Goal: Find specific page/section: Find specific page/section

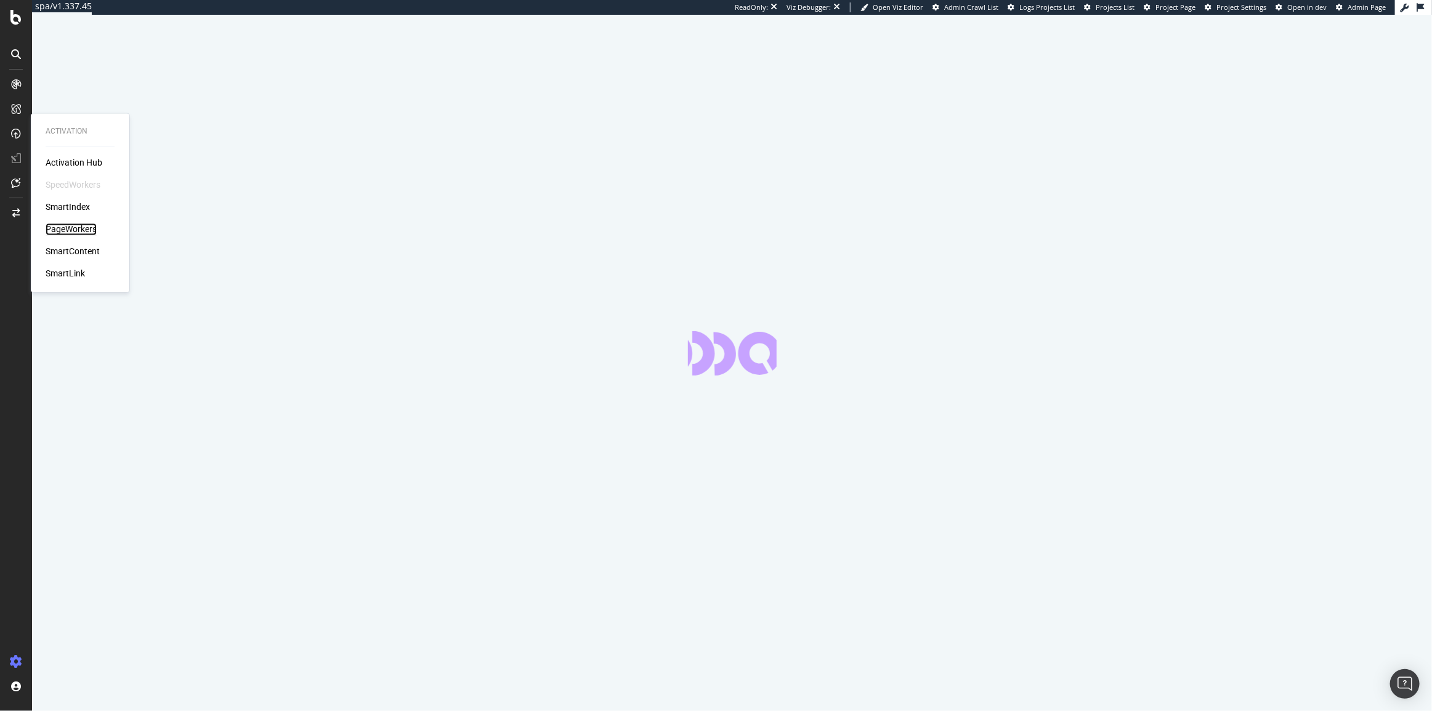
click at [65, 231] on div "PageWorkers" at bounding box center [71, 230] width 51 height 12
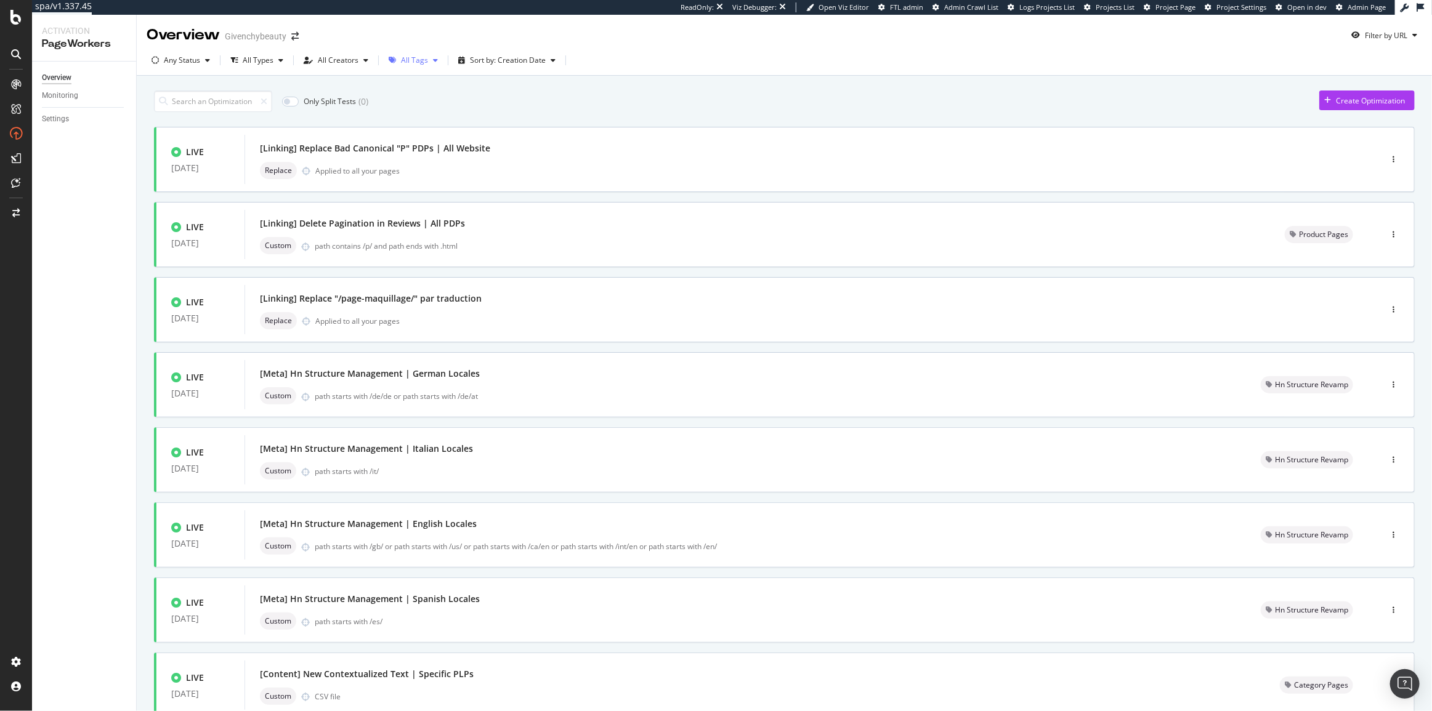
click at [402, 58] on div "All Tags" at bounding box center [414, 60] width 27 height 7
click at [220, 100] on input at bounding box center [213, 102] width 118 height 22
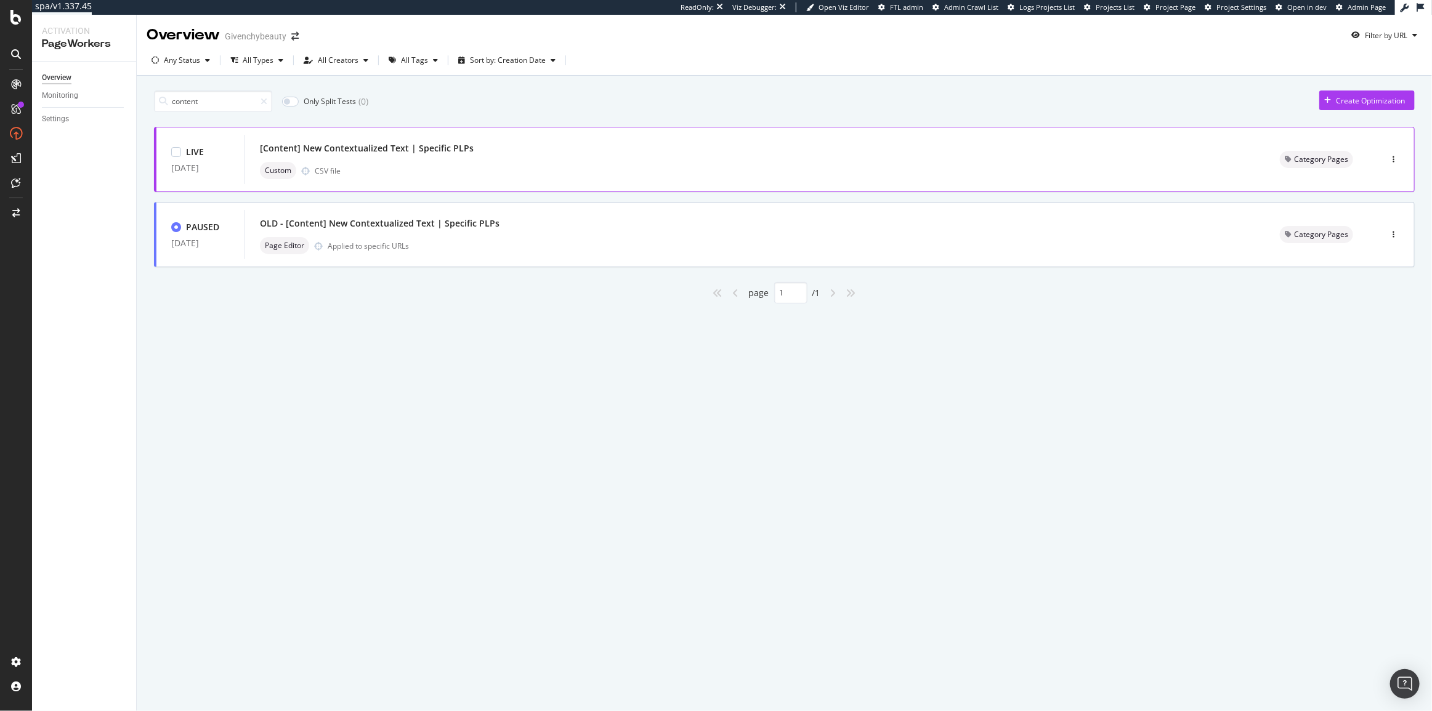
click at [501, 161] on div "[Content] New Contextualized Text | Specific PLPs Custom CSV file" at bounding box center [755, 159] width 990 height 39
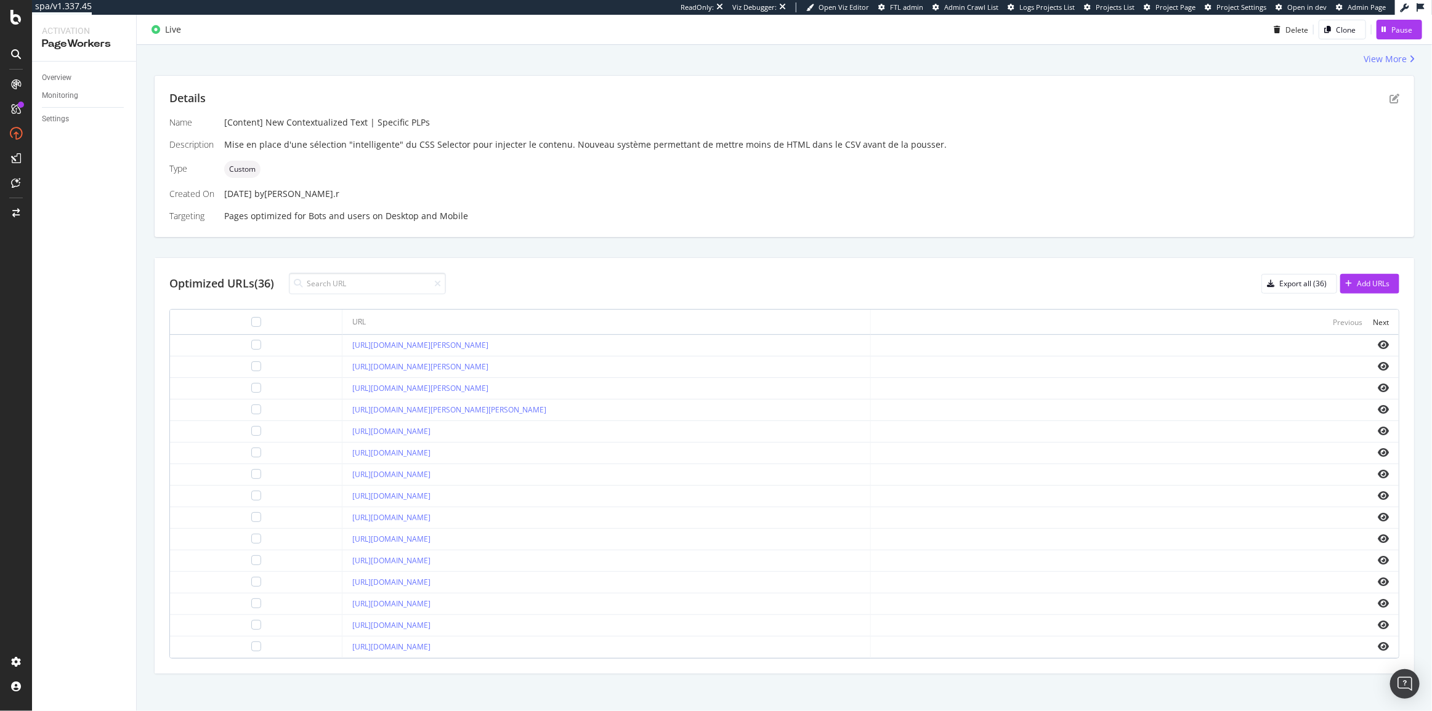
scroll to position [219, 0]
click at [1373, 313] on div "Next" at bounding box center [1381, 318] width 16 height 10
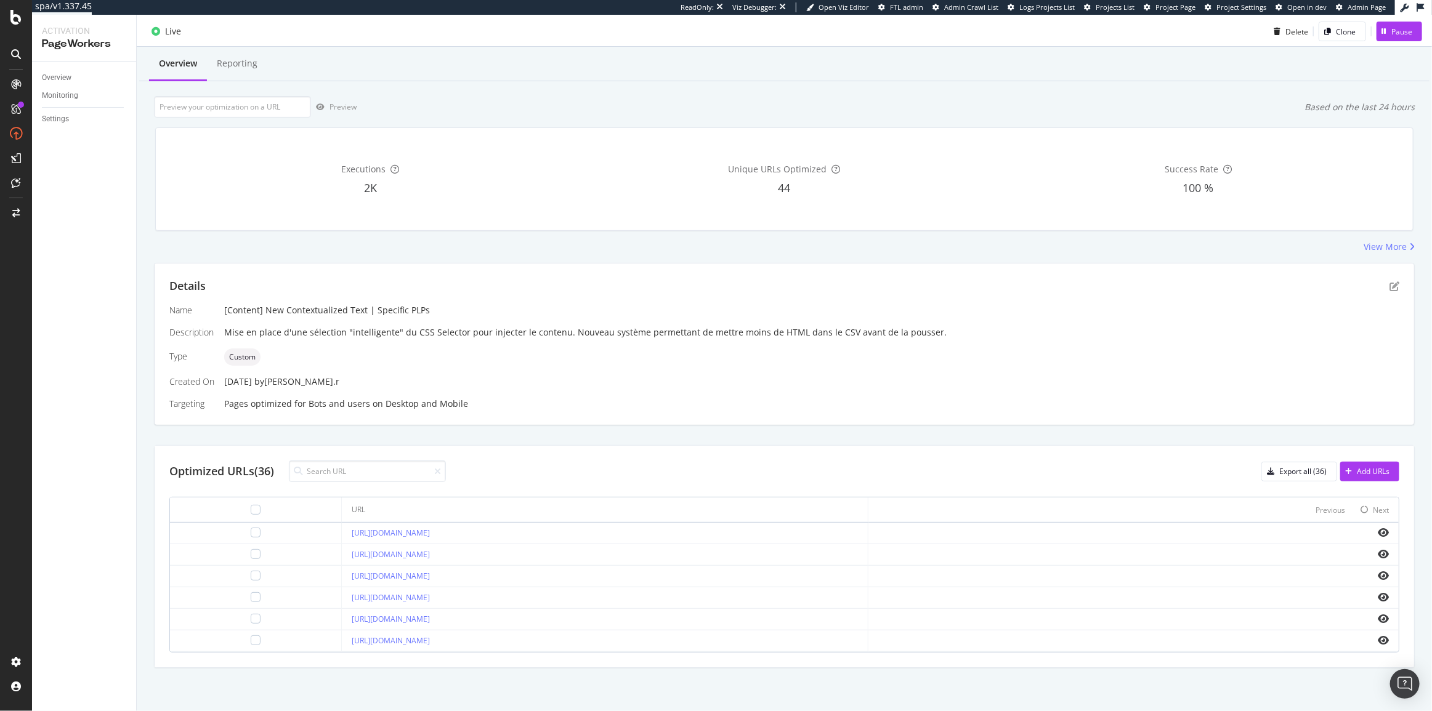
scroll to position [26, 0]
click at [1336, 504] on div "Previous" at bounding box center [1348, 511] width 30 height 14
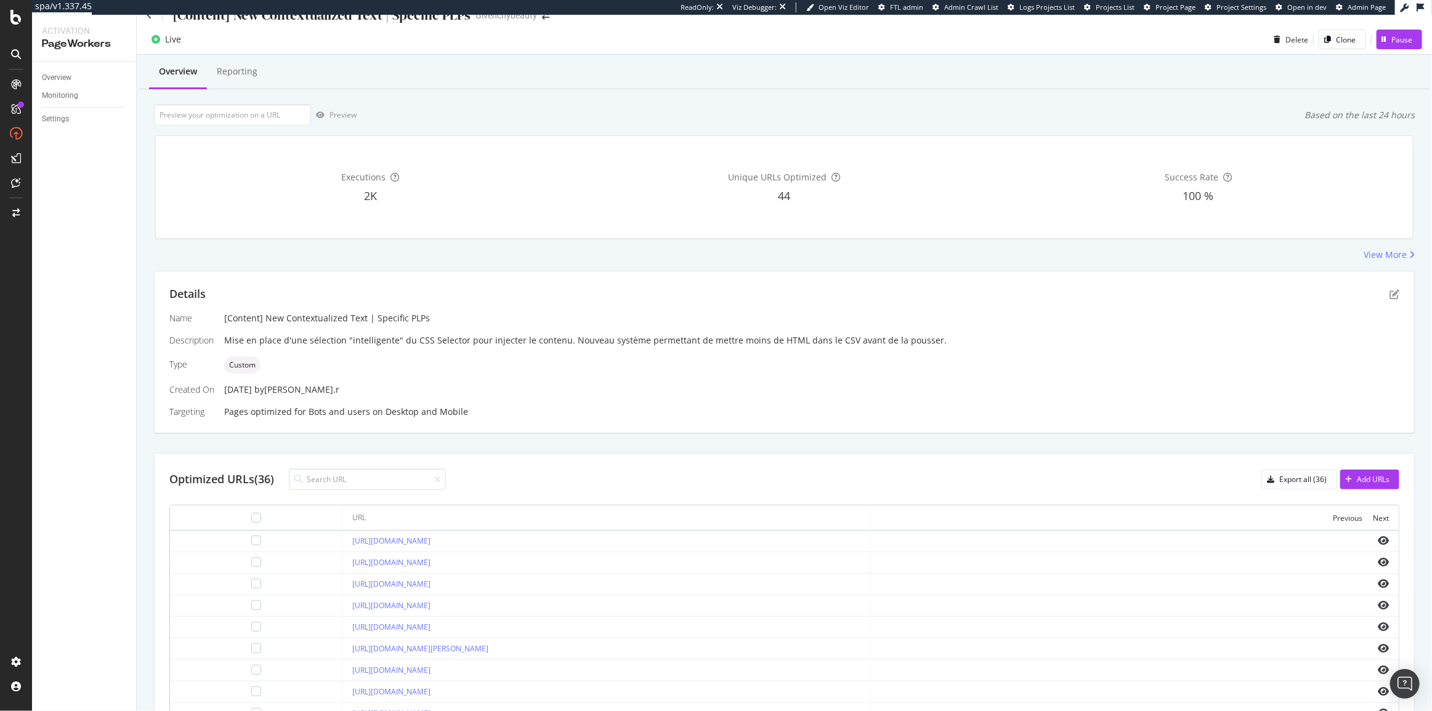
scroll to position [0, 0]
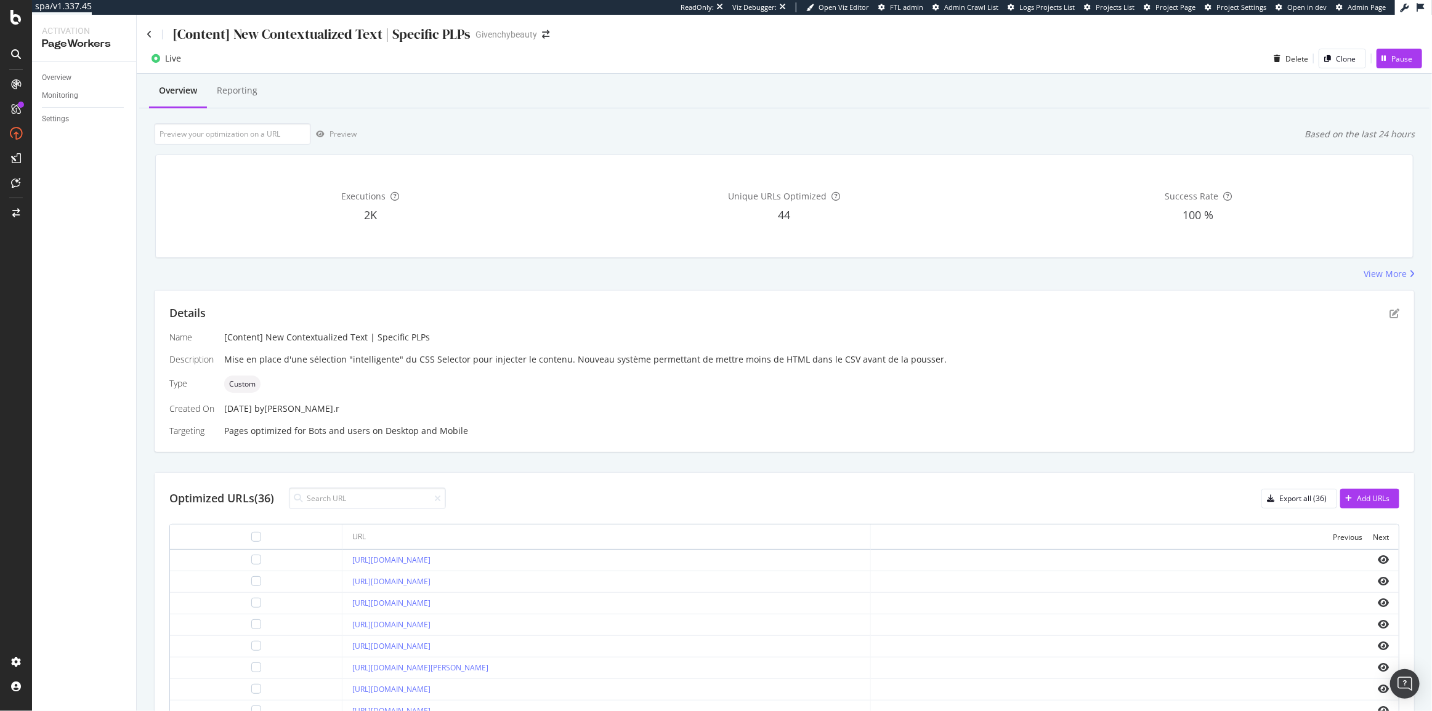
click at [156, 269] on div "View More" at bounding box center [784, 274] width 1261 height 12
